Goal: Find specific page/section: Find specific page/section

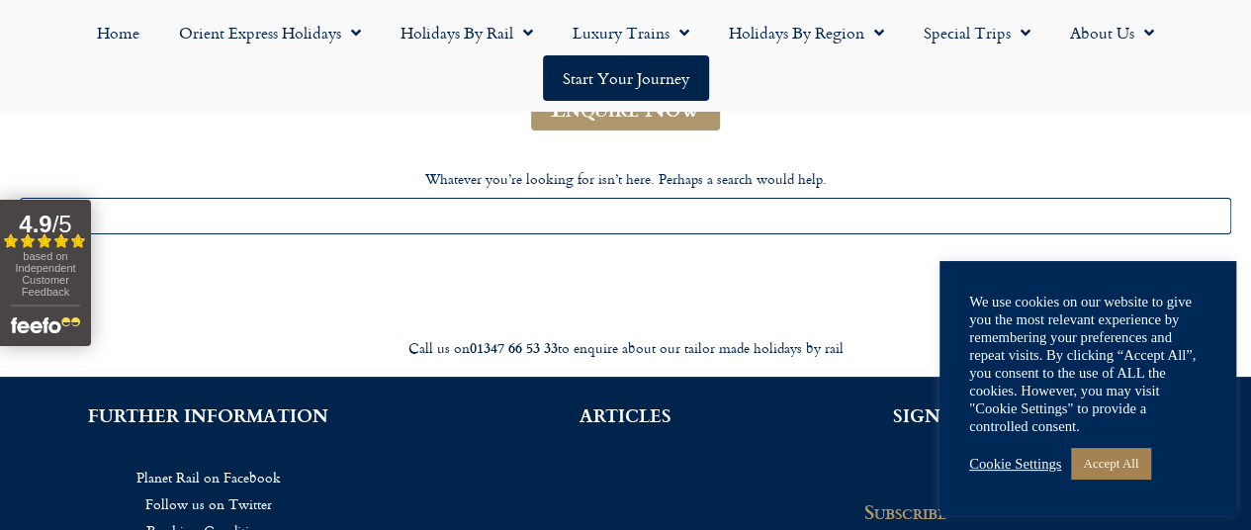
scroll to position [297, 0]
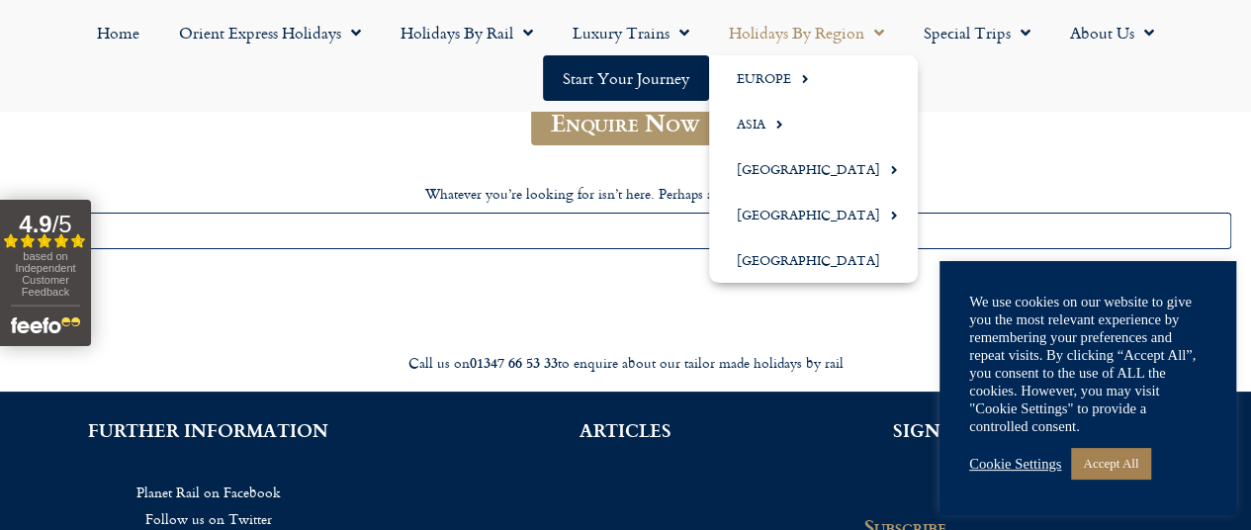
click at [874, 29] on span "Menu" at bounding box center [874, 33] width 20 height 36
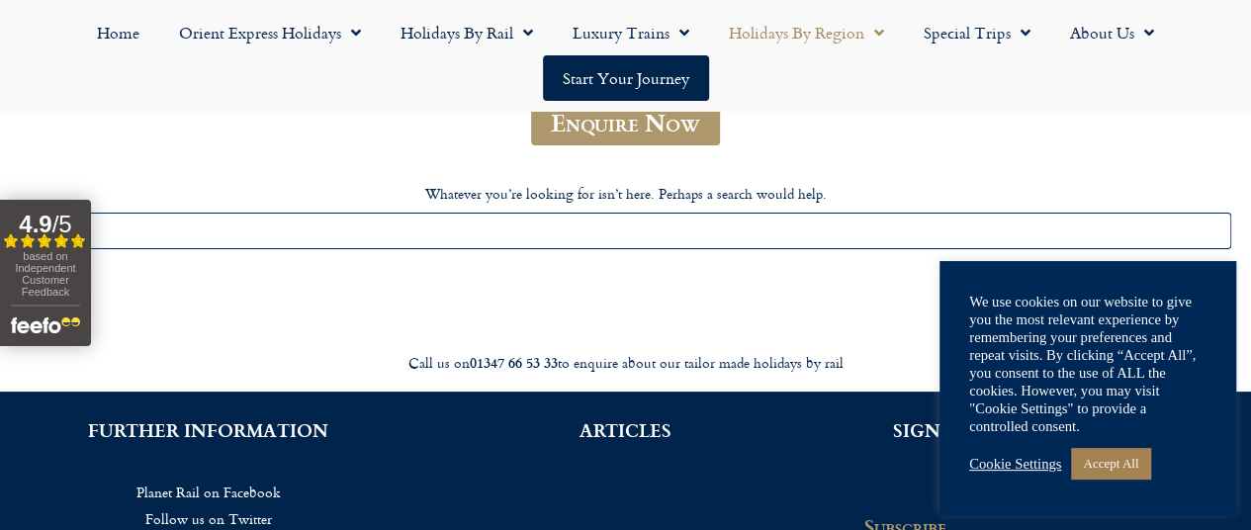
click at [872, 32] on span "Menu" at bounding box center [874, 33] width 20 height 36
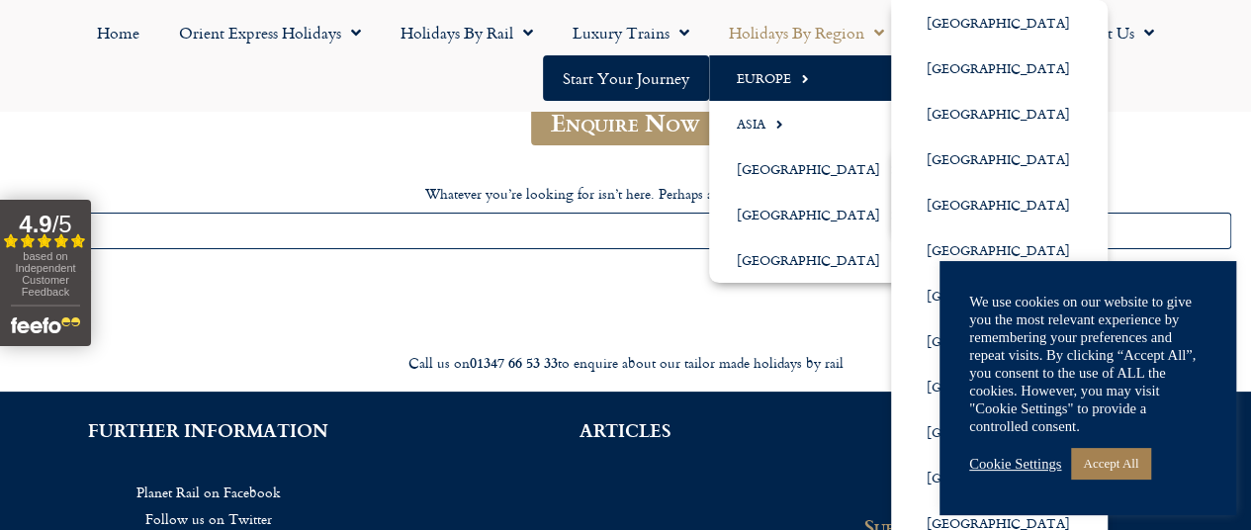
click at [787, 80] on link "Europe" at bounding box center [813, 77] width 209 height 45
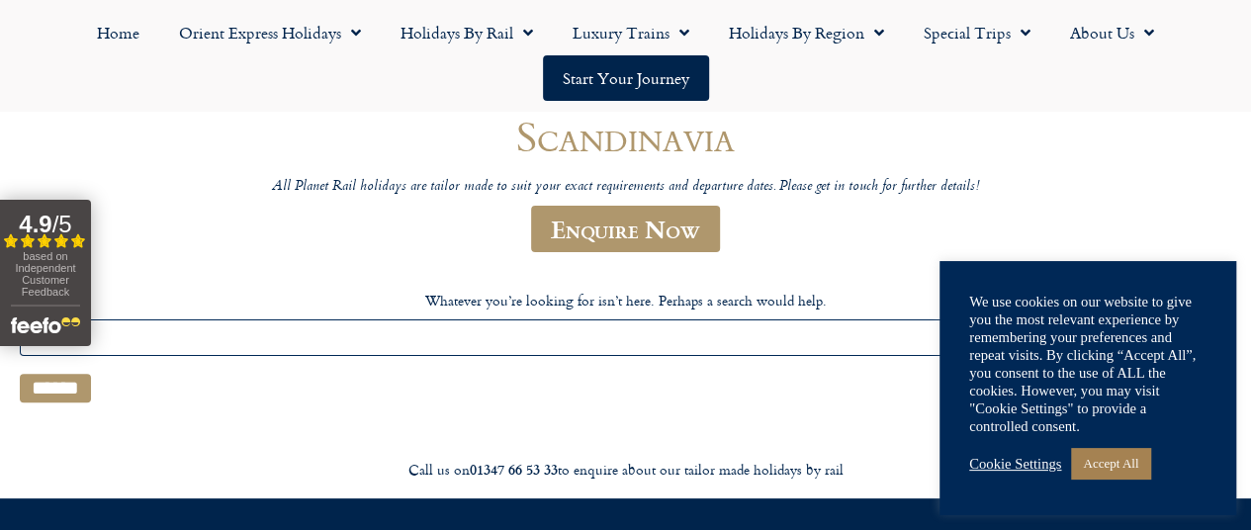
scroll to position [198, 0]
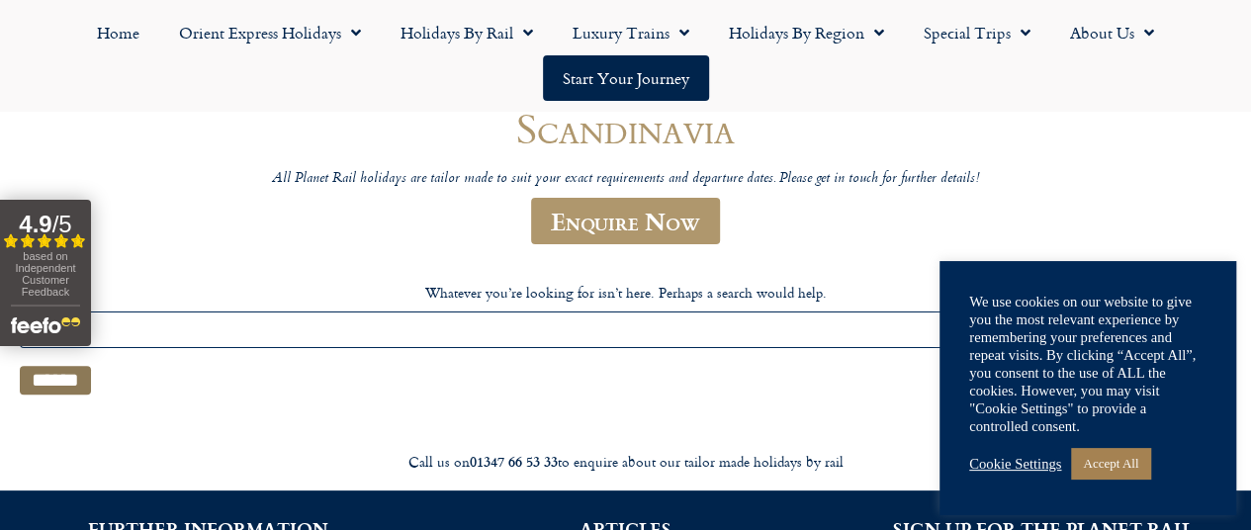
click at [65, 394] on input "******" at bounding box center [55, 380] width 71 height 29
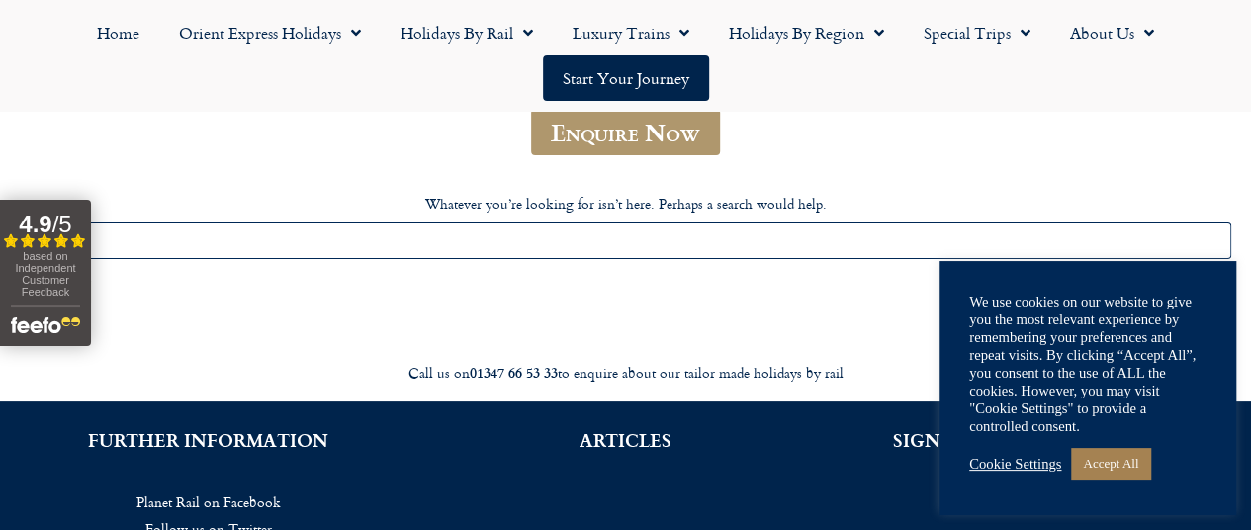
scroll to position [297, 0]
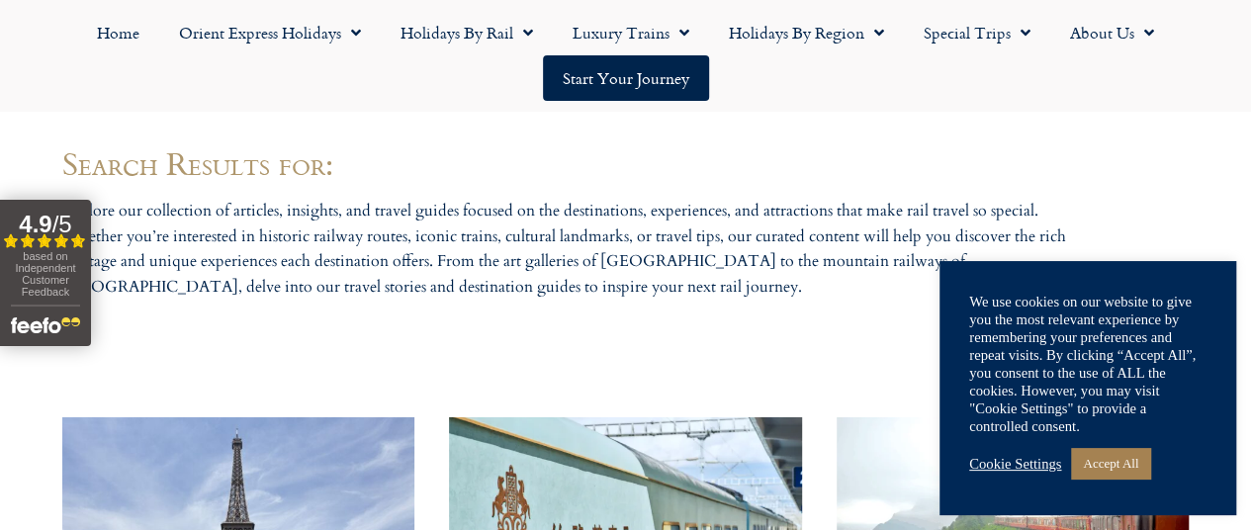
scroll to position [1384, 0]
